Goal: Download file/media

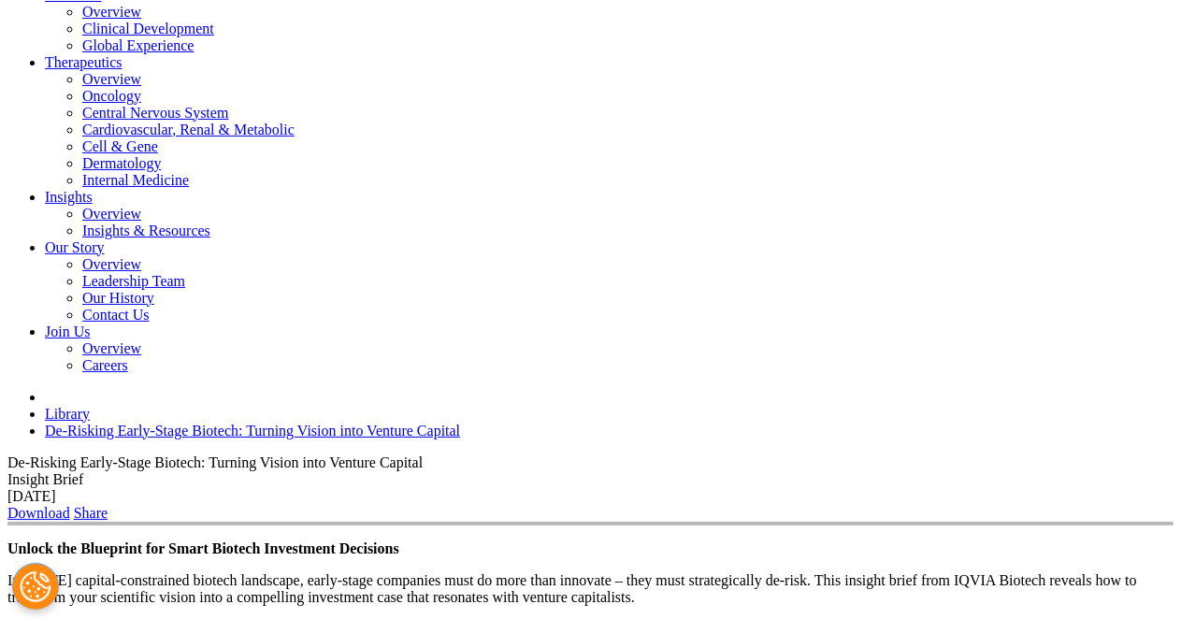
scroll to position [468, 0]
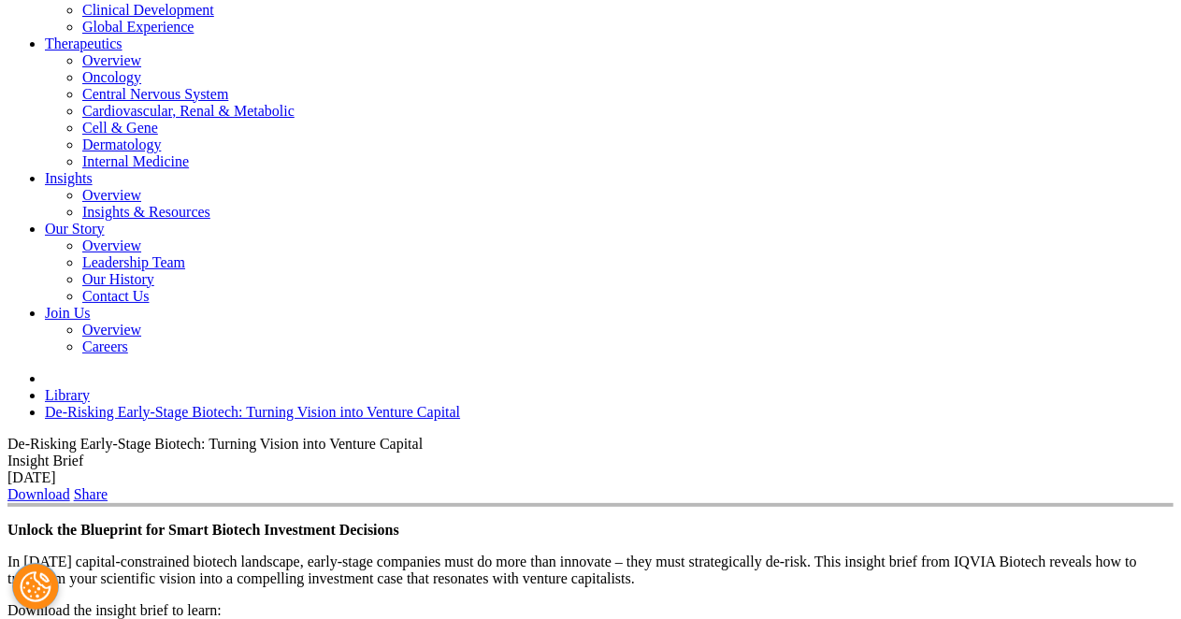
click at [70, 486] on link "Download" at bounding box center [38, 494] width 63 height 16
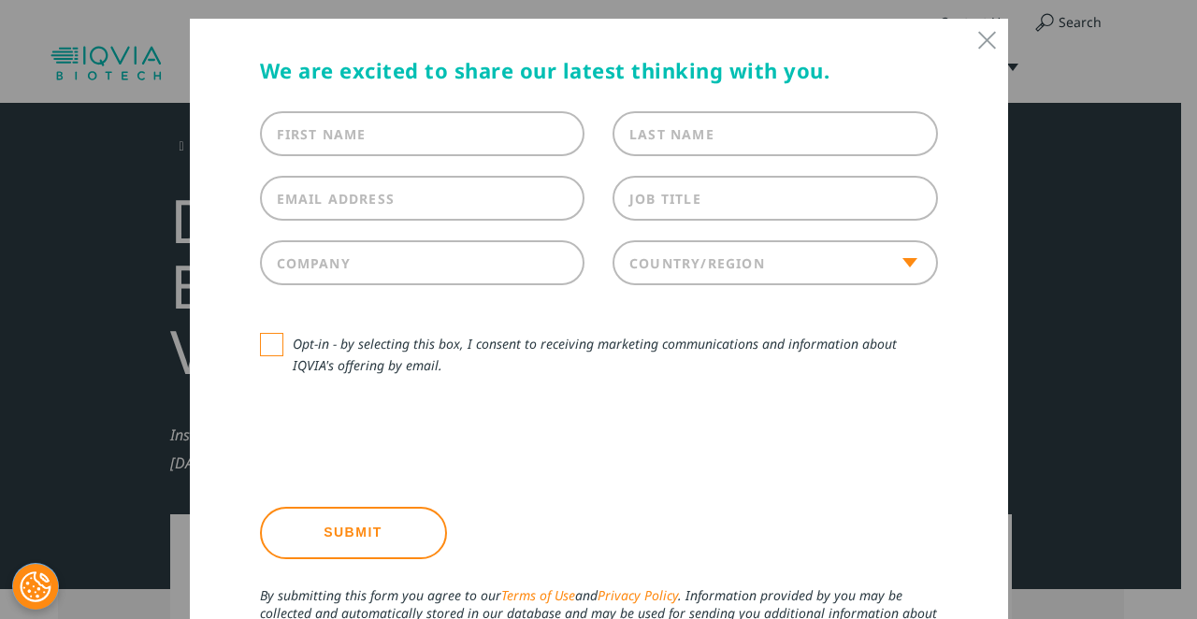
scroll to position [0, 0]
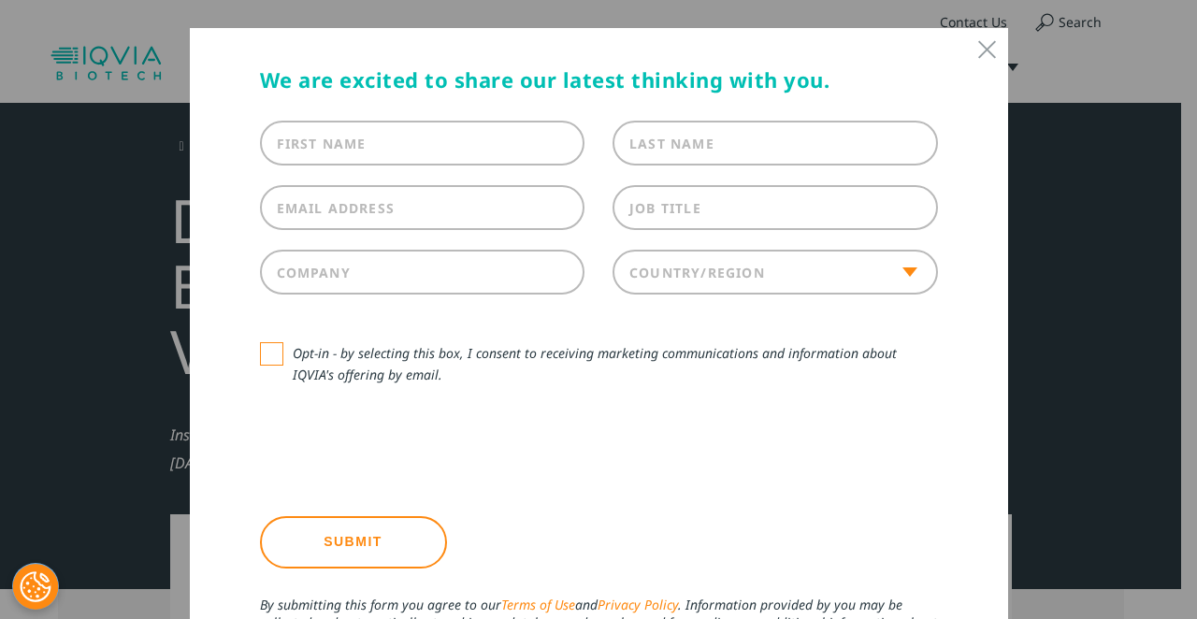
click at [359, 147] on div "First Name" at bounding box center [423, 143] width 354 height 45
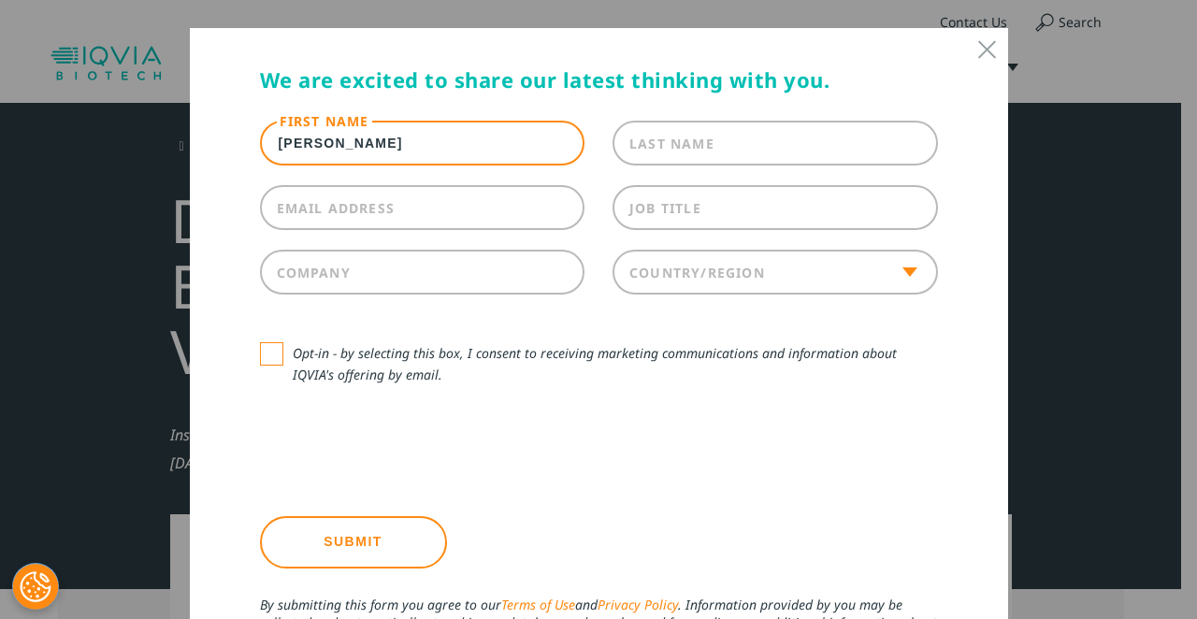
type input "[PERSON_NAME]"
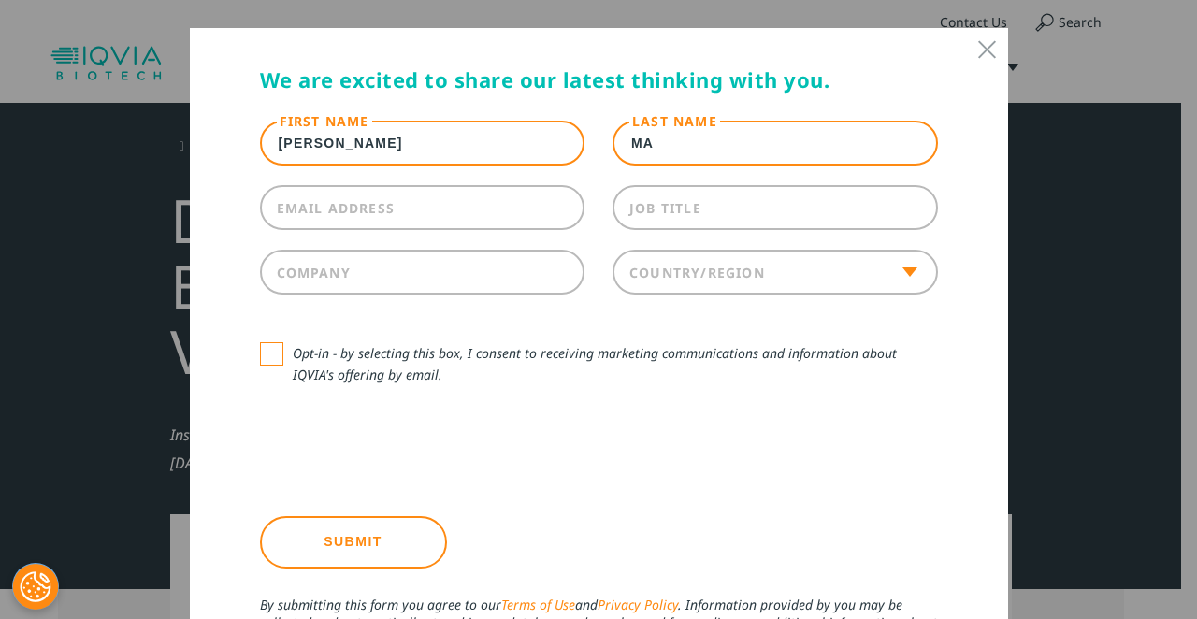
type input "ma"
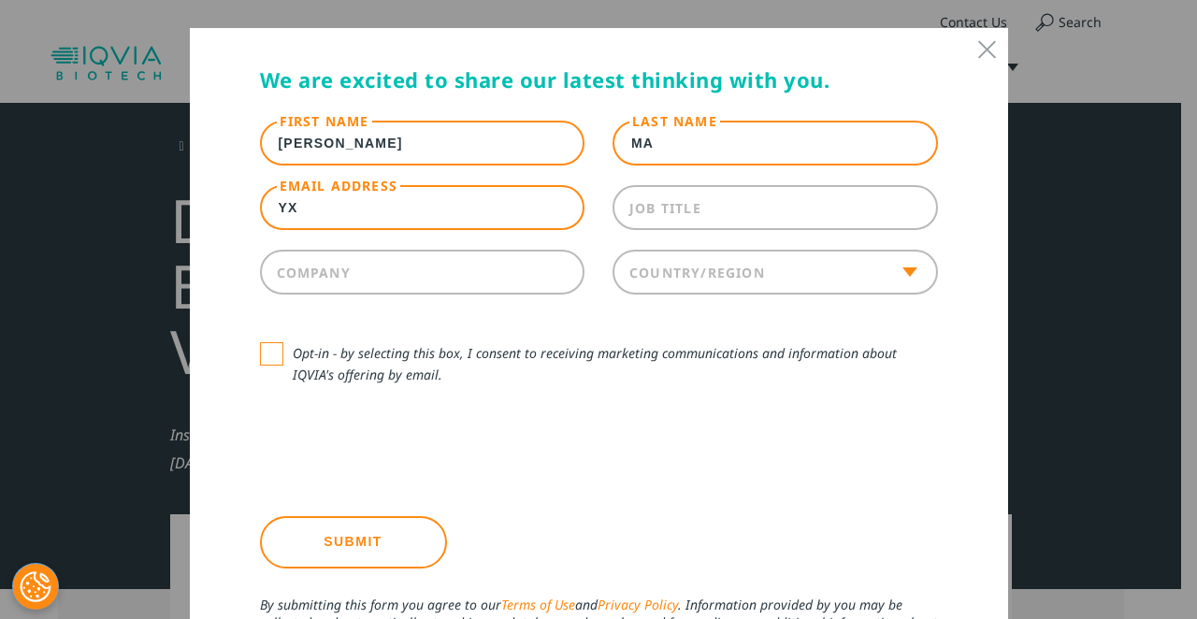
type input "y"
type input "Y"
type input "[DOMAIN_NAME][EMAIL_ADDRESS][DOMAIN_NAME]"
click at [675, 214] on label "Job Title" at bounding box center [666, 208] width 72 height 18
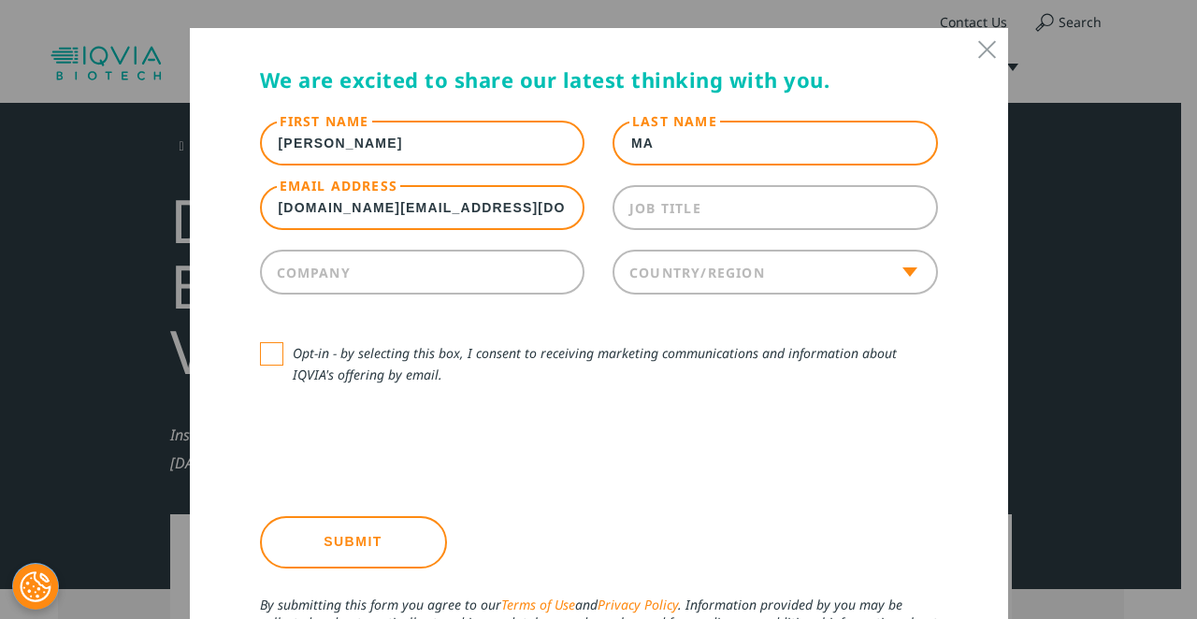
click at [675, 214] on input "Job Title" at bounding box center [776, 207] width 326 height 45
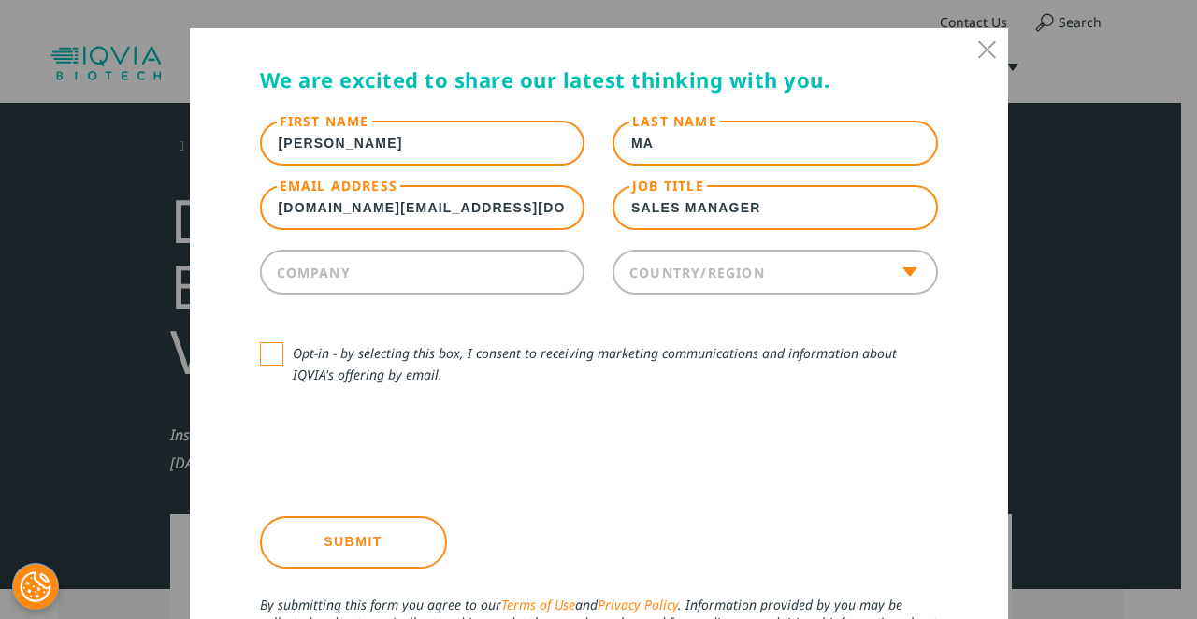
type input "SALES MANAGER"
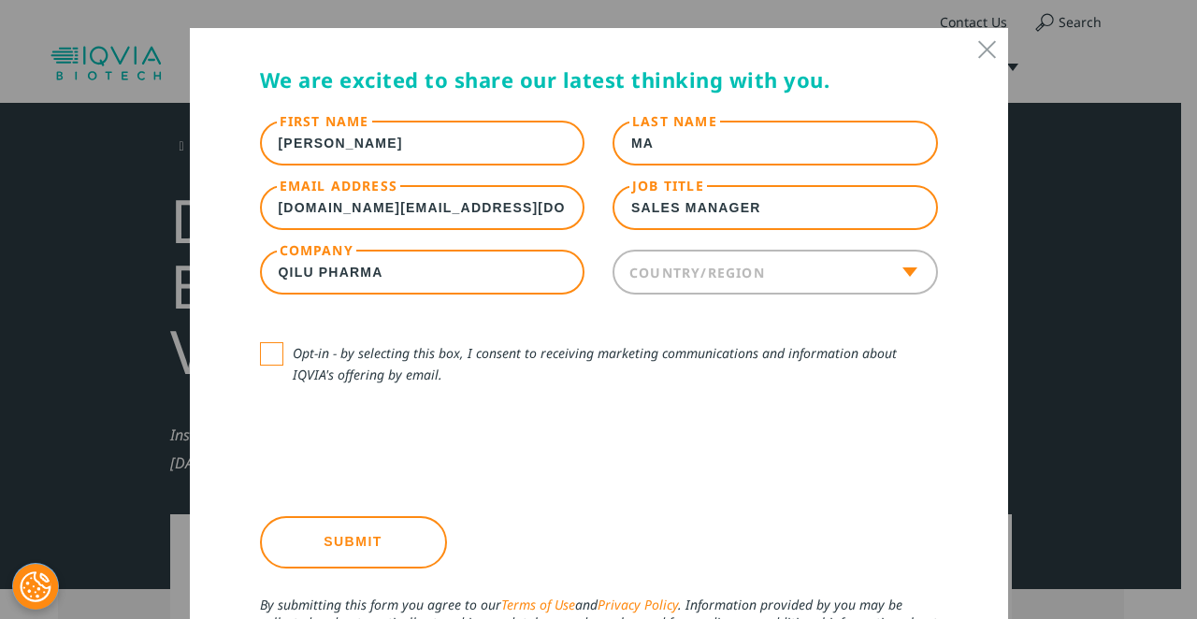
type input "QILU PHARMA"
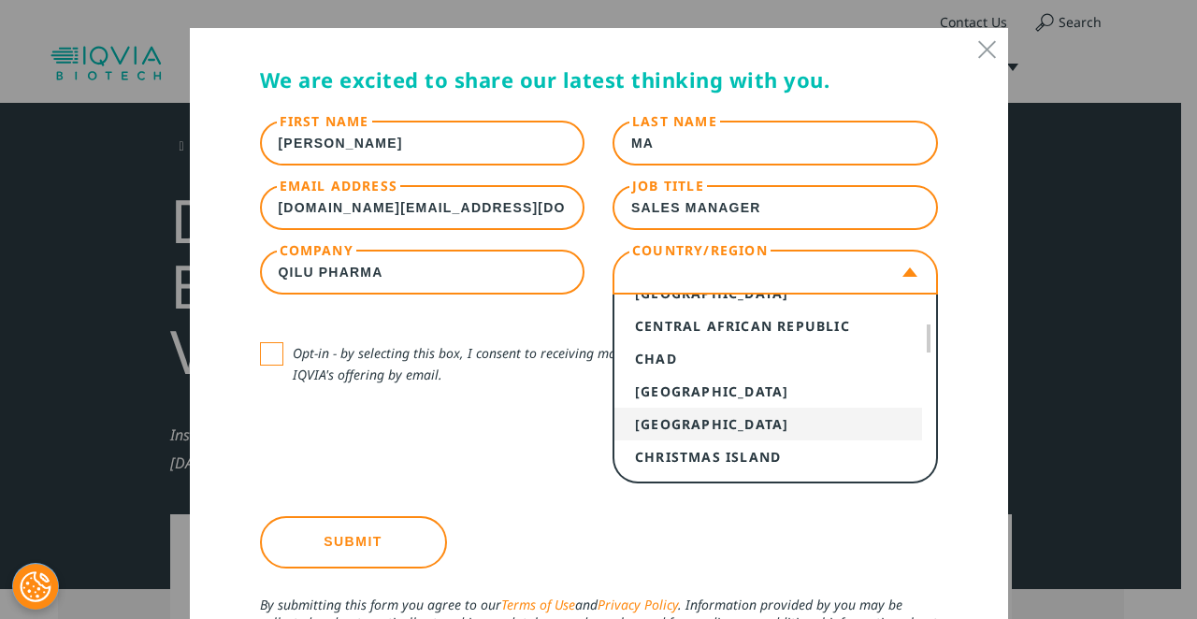
select select "[GEOGRAPHIC_DATA]"
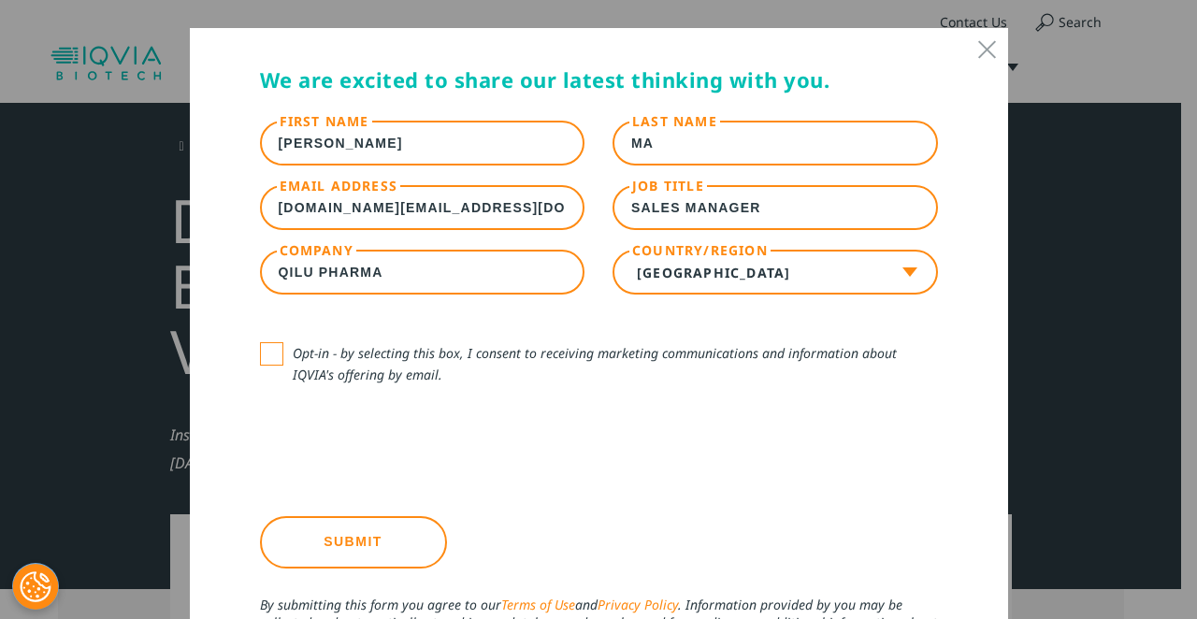
click at [337, 540] on input "Submit" at bounding box center [353, 542] width 187 height 52
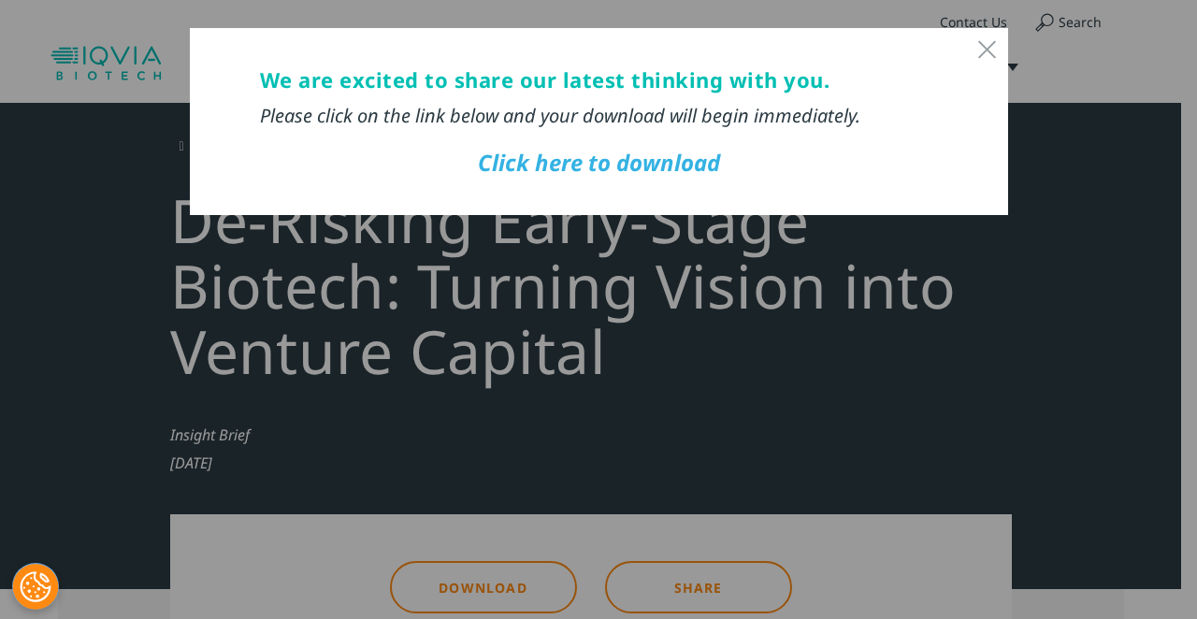
click at [617, 165] on link "Click here to download" at bounding box center [599, 162] width 242 height 31
click at [610, 162] on link "Click here to download" at bounding box center [599, 162] width 242 height 31
